Goal: Information Seeking & Learning: Check status

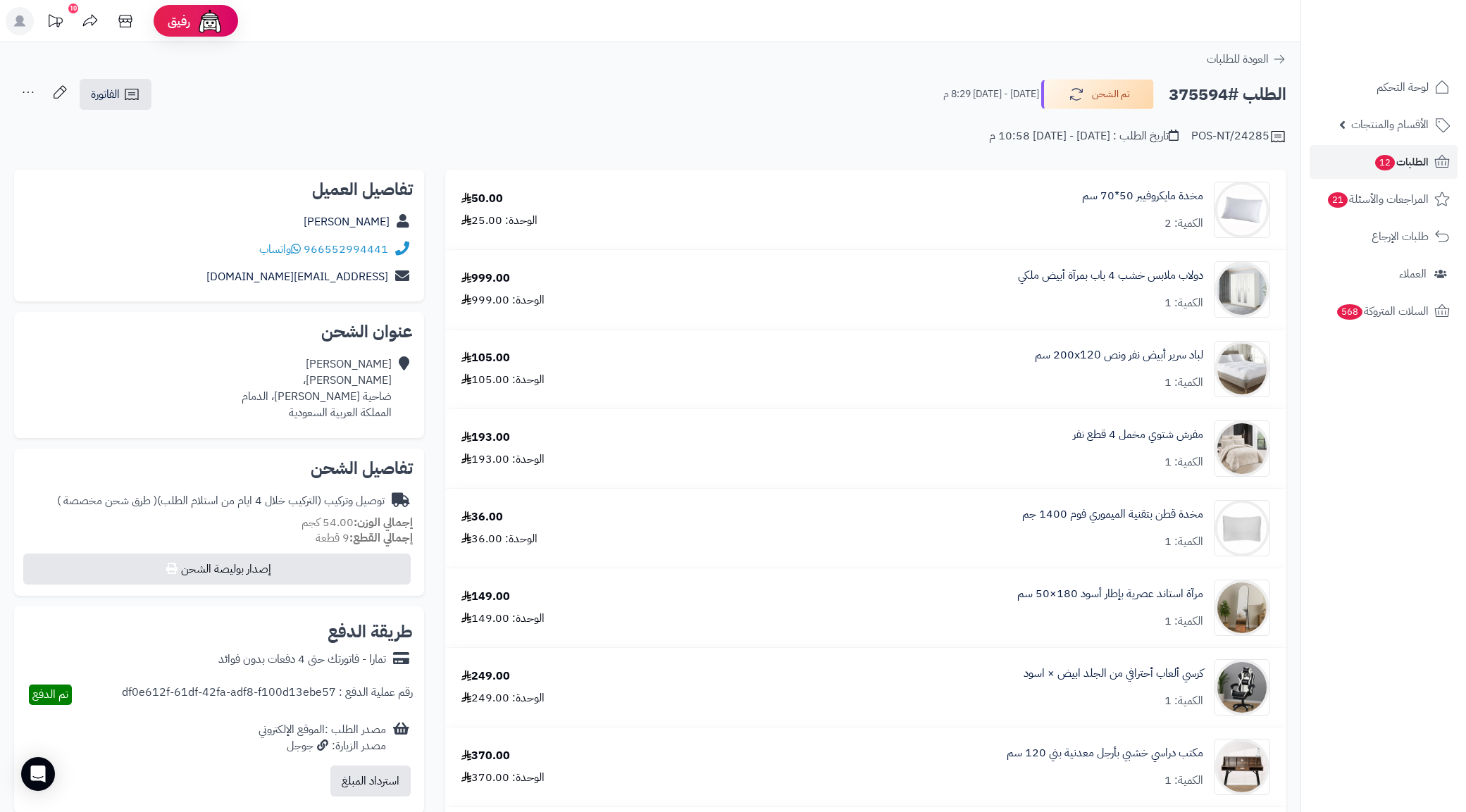
click at [1400, 161] on span "الطلبات 12" at bounding box center [1401, 161] width 55 height 20
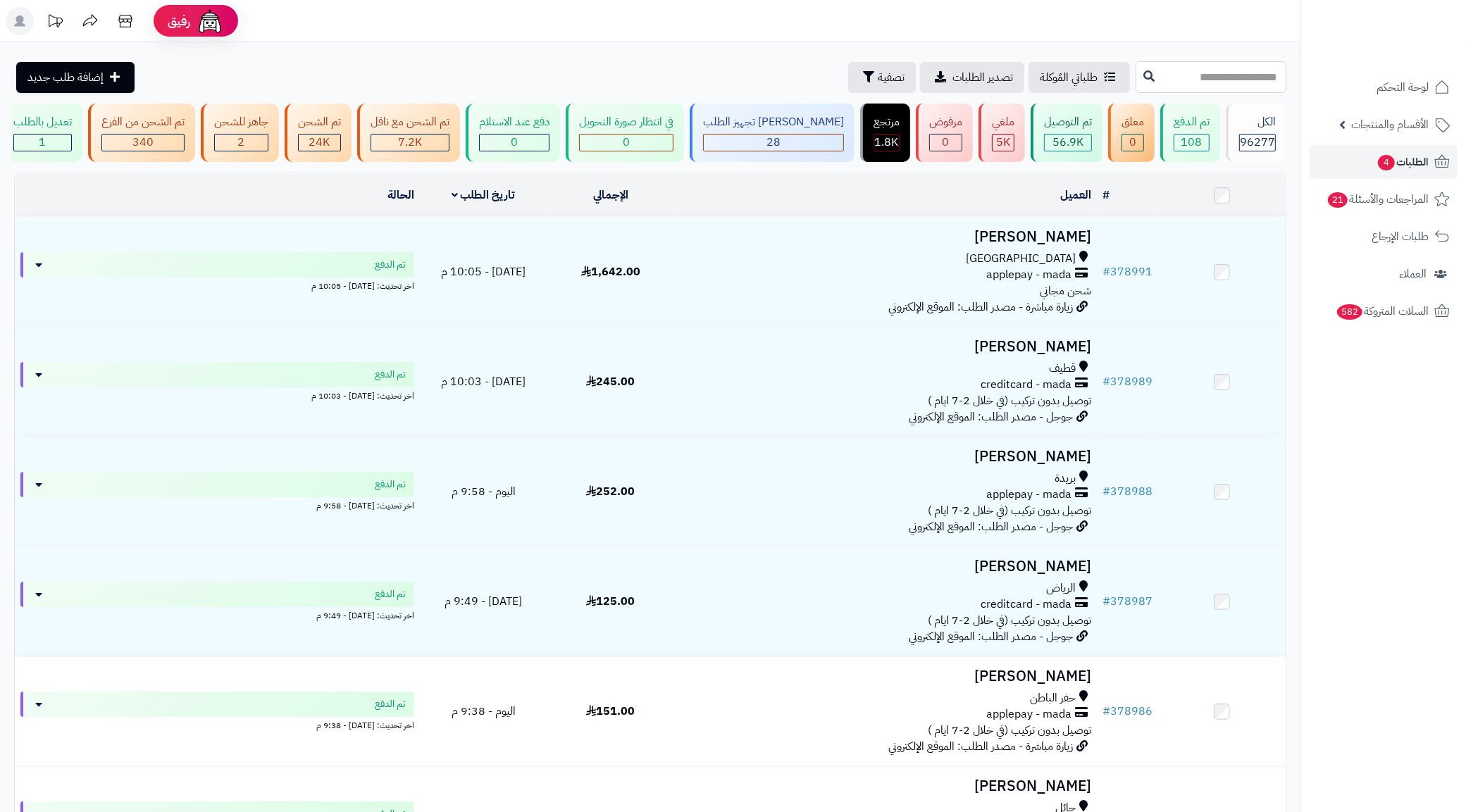
click at [1229, 92] on input "text" at bounding box center [1211, 76] width 151 height 31
paste input "******"
type input "******"
